Goal: Browse casually

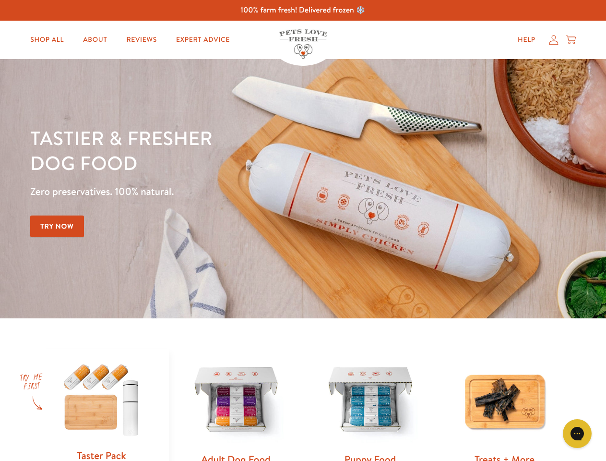
click at [303, 230] on div "Tastier & fresher dog food Zero preservatives. 100% natural. Try Now" at bounding box center [212, 188] width 364 height 127
click at [577, 433] on icon "Gorgias live chat" at bounding box center [577, 433] width 9 height 9
